Goal: Task Accomplishment & Management: Manage account settings

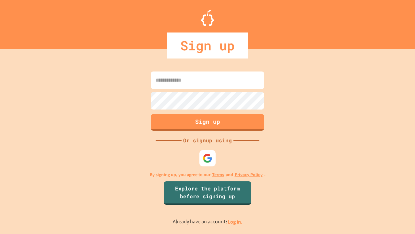
click at [236, 221] on link "Log in." at bounding box center [235, 221] width 15 height 7
